Goal: Information Seeking & Learning: Learn about a topic

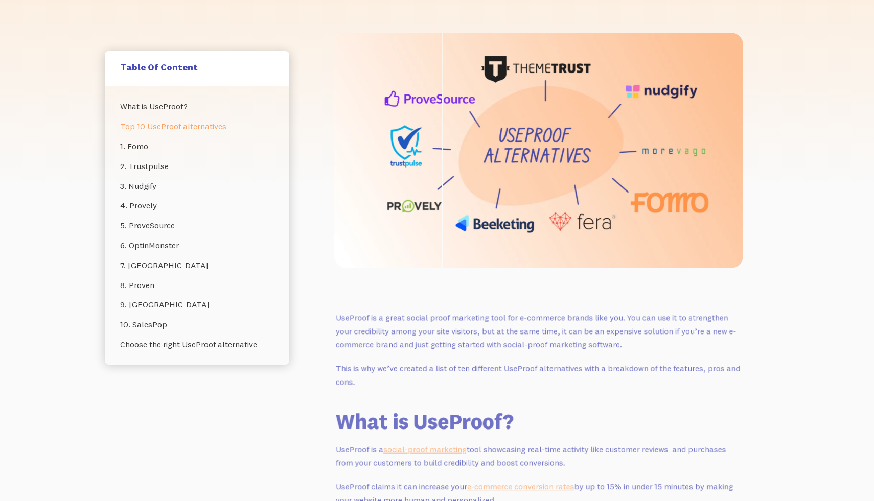
scroll to position [223, 0]
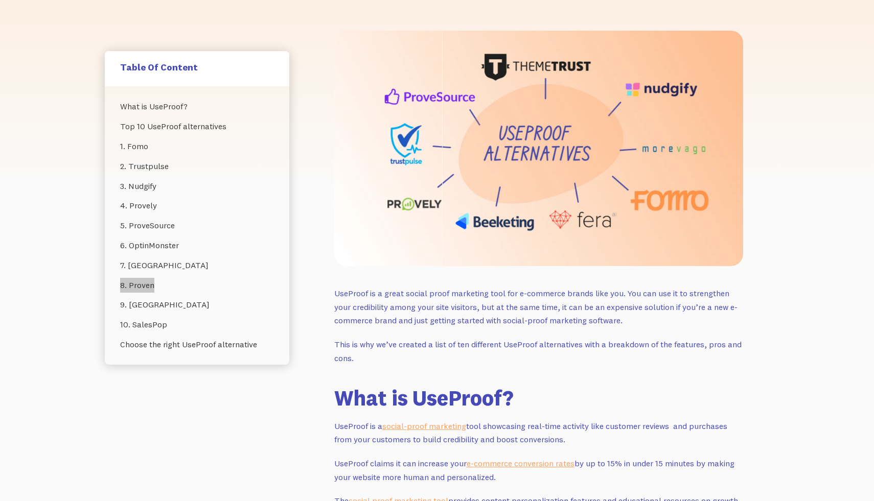
drag, startPoint x: 145, startPoint y: 284, endPoint x: 553, endPoint y: 2, distance: 496.1
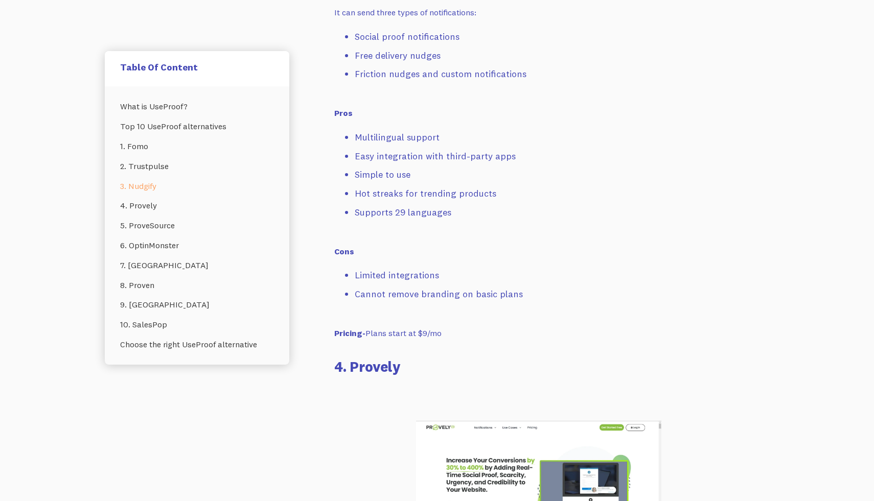
scroll to position [2857, 0]
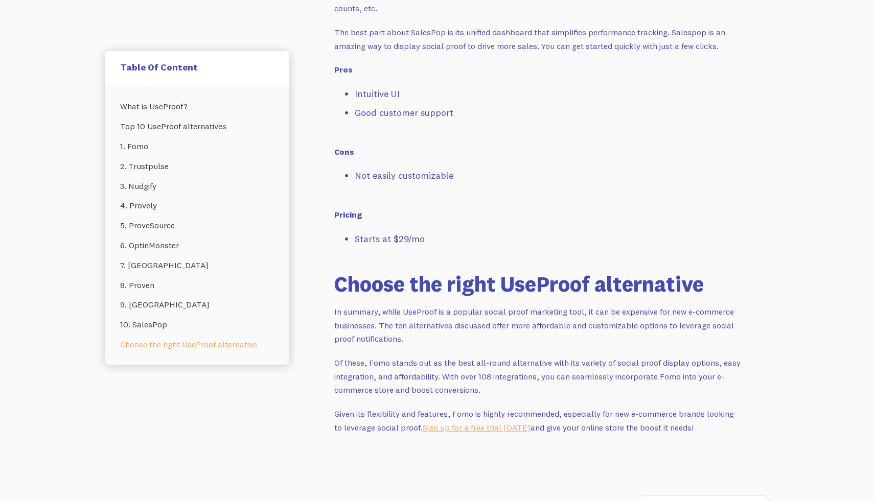
scroll to position [6642, 0]
